Goal: Find contact information: Find contact information

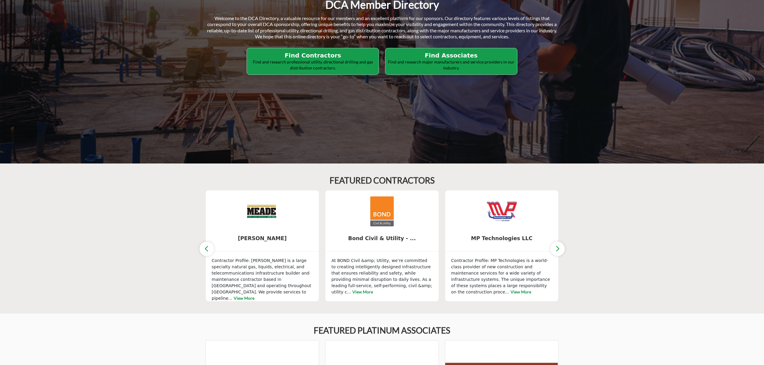
scroll to position [30, 0]
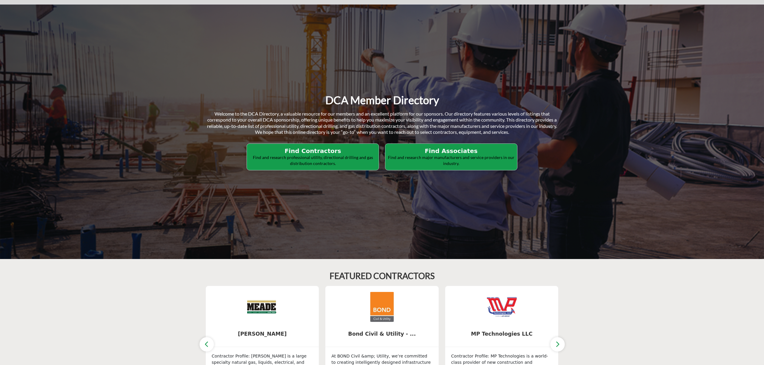
click at [324, 157] on p "Find and research professional utility, directional drilling and gas distributi…" at bounding box center [313, 161] width 128 height 12
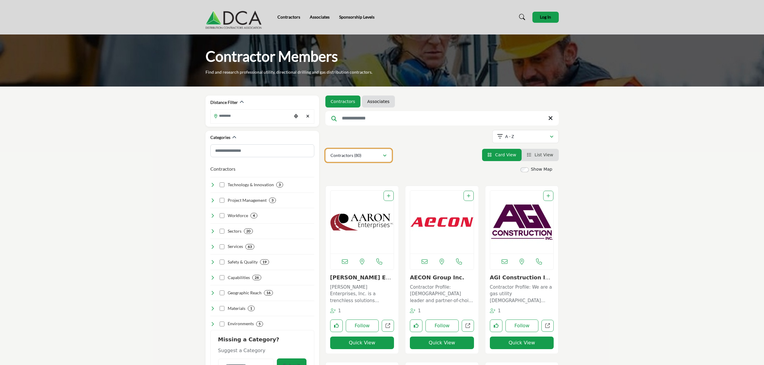
click at [386, 157] on icon "button" at bounding box center [385, 156] width 4 height 4
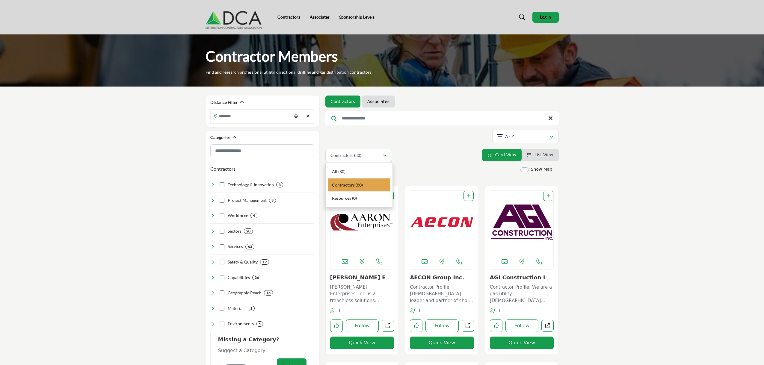
click at [362, 183] on b "(80)" at bounding box center [359, 185] width 7 height 5
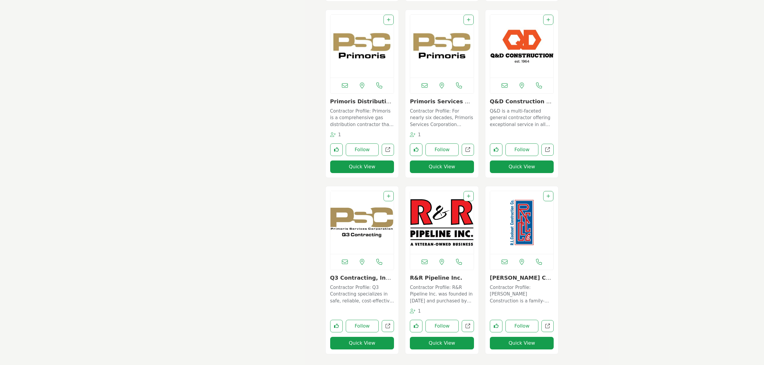
scroll to position [3536, 0]
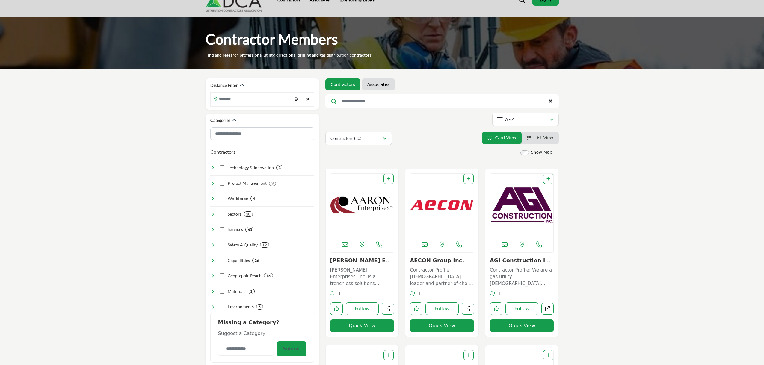
scroll to position [0, 0]
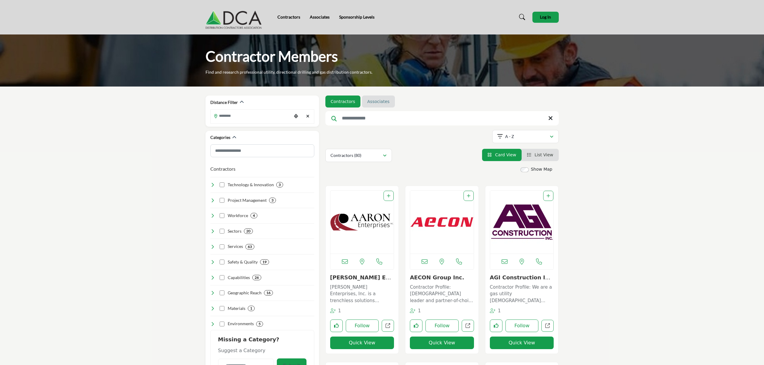
click at [373, 100] on link "Associates" at bounding box center [378, 102] width 22 height 6
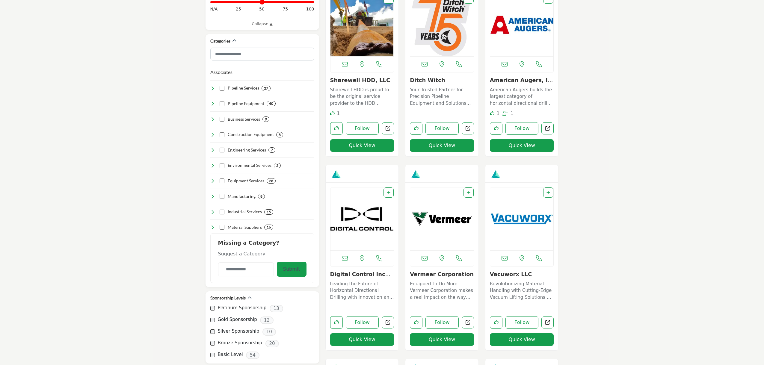
scroll to position [240, 0]
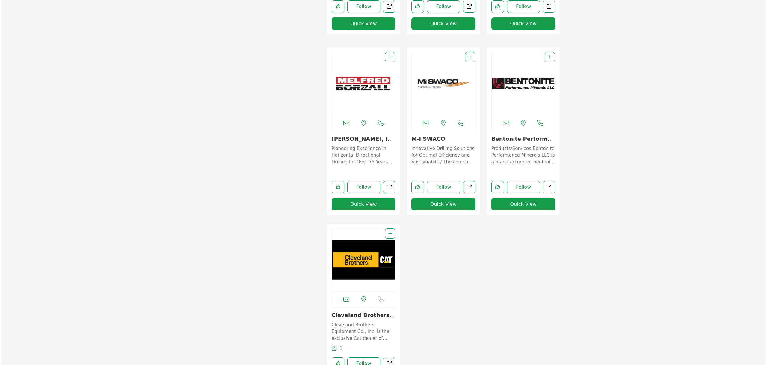
scroll to position [6593, 0]
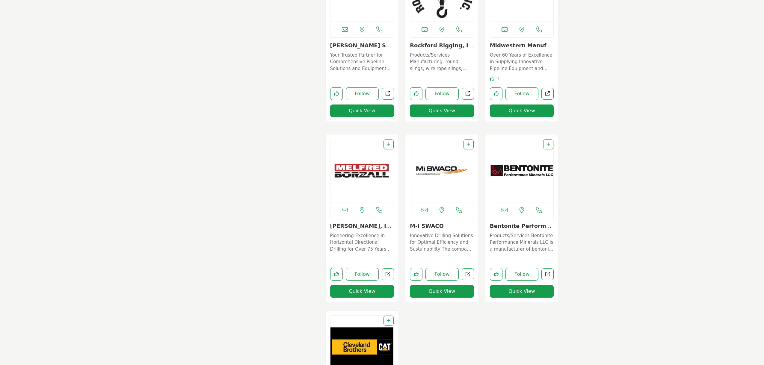
click at [362, 292] on button "Quick View" at bounding box center [362, 291] width 64 height 13
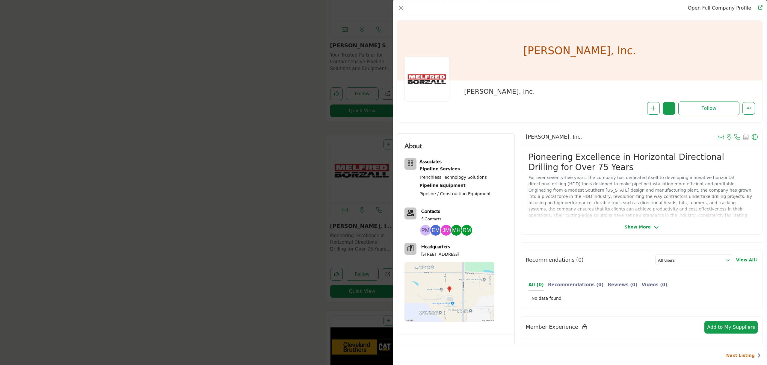
click at [430, 219] on p "5 Contacts" at bounding box center [431, 219] width 20 height 6
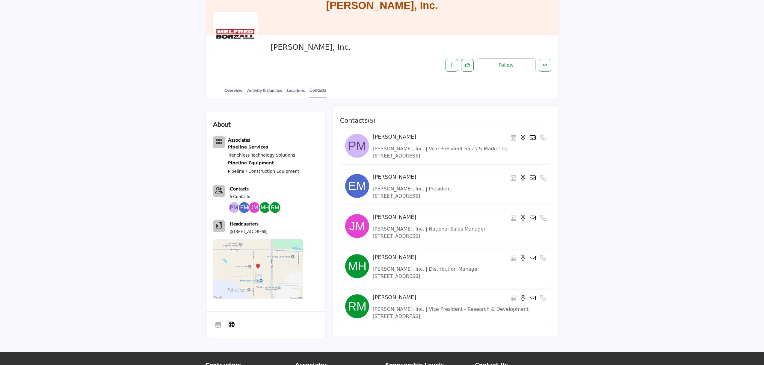
scroll to position [73, 0]
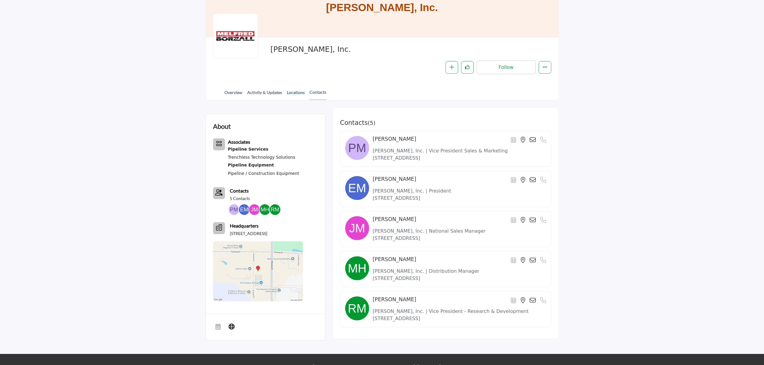
click at [296, 92] on link "Locations" at bounding box center [295, 94] width 19 height 10
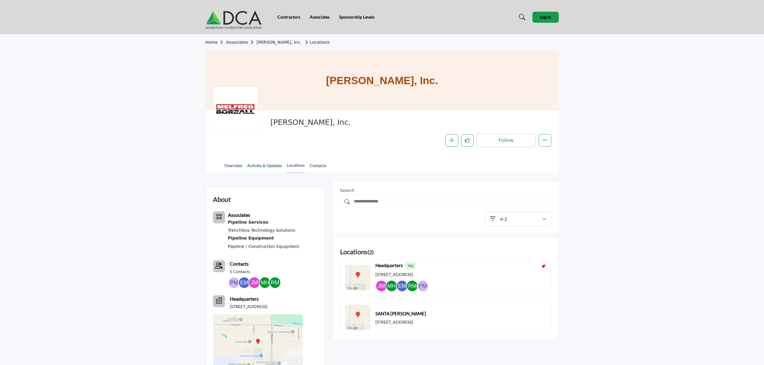
click at [268, 167] on link "Activity & Updates" at bounding box center [264, 167] width 35 height 10
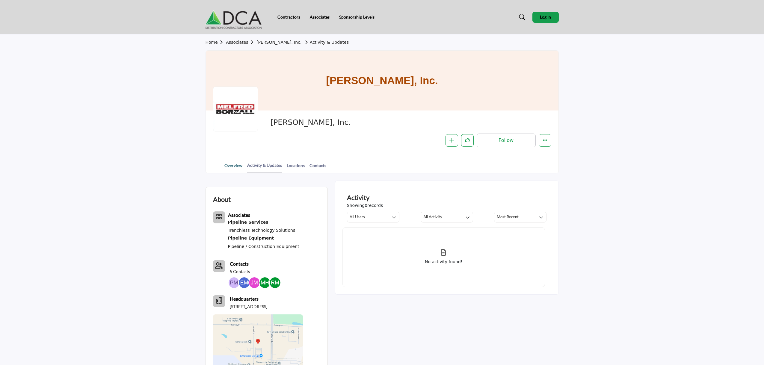
click at [233, 167] on link "Overview" at bounding box center [233, 167] width 19 height 10
